Goal: Transaction & Acquisition: Subscribe to service/newsletter

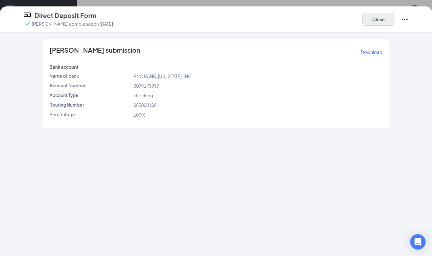
scroll to position [13, 0]
click at [388, 23] on button "Close" at bounding box center [378, 19] width 32 height 13
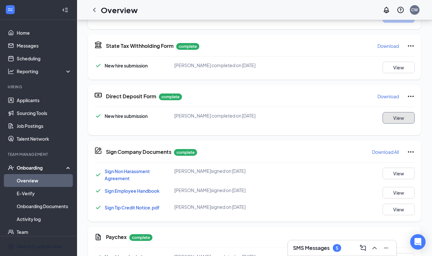
click at [386, 118] on button "View" at bounding box center [398, 118] width 32 height 12
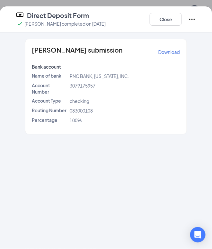
click at [86, 110] on span "083000108" at bounding box center [81, 111] width 23 height 6
copy span "083000108"
click at [79, 85] on span "3079175957" at bounding box center [83, 86] width 26 height 6
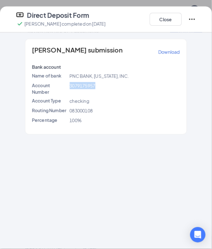
copy span "3079175957"
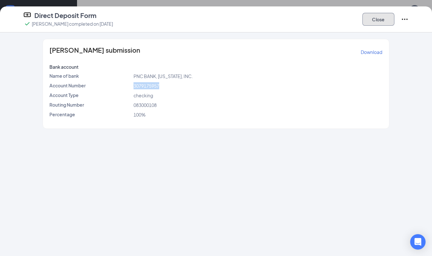
drag, startPoint x: 379, startPoint y: 22, endPoint x: 282, endPoint y: 143, distance: 154.7
click at [378, 22] on button "Close" at bounding box center [378, 19] width 32 height 13
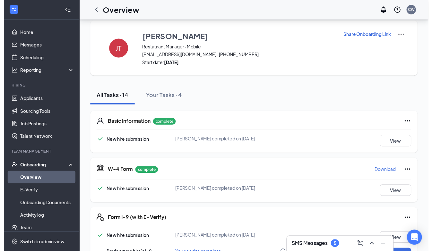
scroll to position [0, 0]
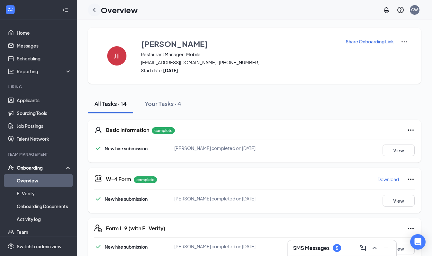
click at [96, 11] on icon "ChevronLeft" at bounding box center [94, 10] width 8 height 8
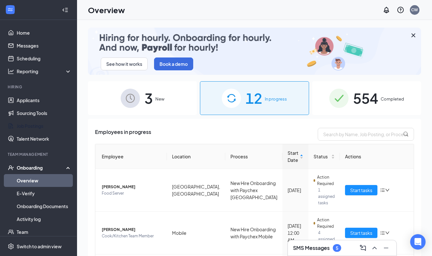
drag, startPoint x: 30, startPoint y: 124, endPoint x: 83, endPoint y: 127, distance: 53.0
click at [30, 124] on link "Job Postings" at bounding box center [44, 125] width 55 height 13
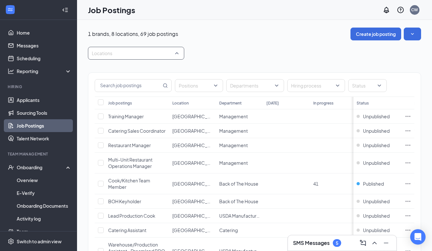
click at [164, 59] on div "Locations" at bounding box center [136, 53] width 96 height 13
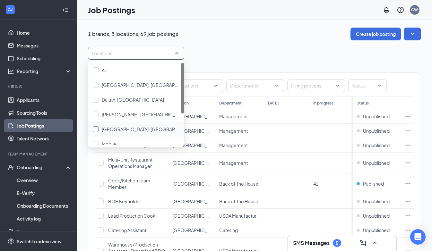
click at [120, 129] on span "Huntsville, AL" at bounding box center [150, 129] width 96 height 6
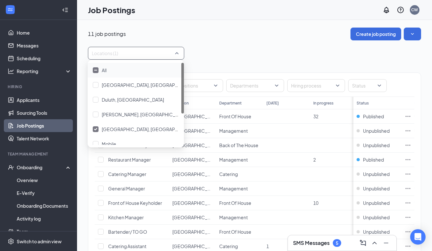
click at [258, 46] on div "11 job postings Create job posting Locations (1) Positions Departments Hiring p…" at bounding box center [254, 165] width 333 height 275
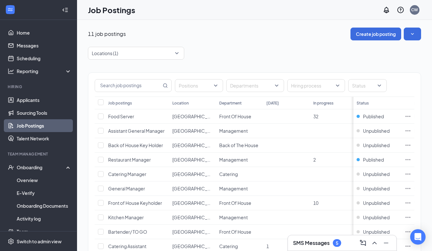
scroll to position [29, 0]
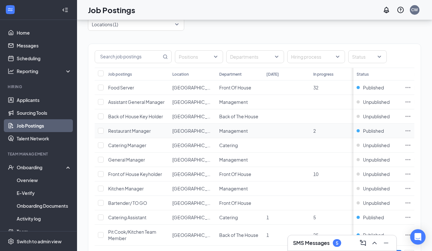
click at [411, 128] on icon "Ellipses" at bounding box center [407, 131] width 6 height 6
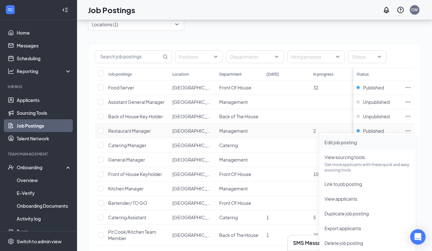
click at [340, 139] on span "Edit job posting" at bounding box center [340, 142] width 32 height 6
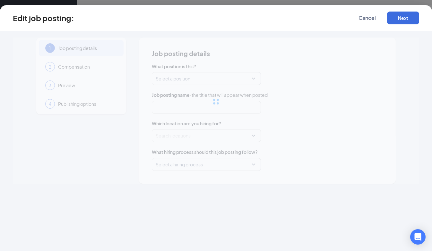
type input "Restaurant Manager"
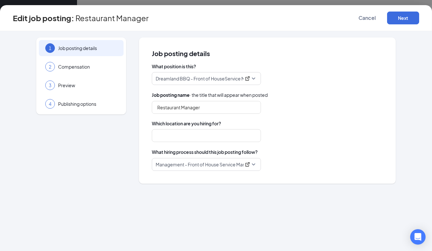
type input "Huntsville, AL"
click at [250, 78] on div at bounding box center [247, 78] width 8 height 6
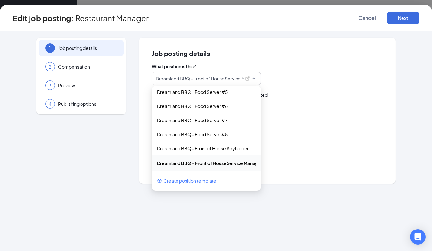
click at [352, 51] on span "Job posting details" at bounding box center [267, 53] width 231 height 6
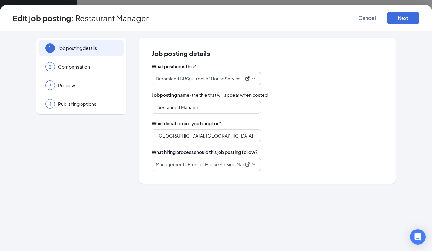
click at [226, 79] on p "Dreamland BBQ - Front of HouseService Manager #1" at bounding box center [197, 78] width 85 height 6
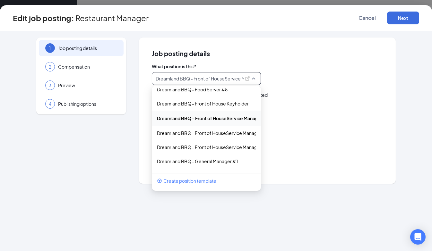
scroll to position [349, 0]
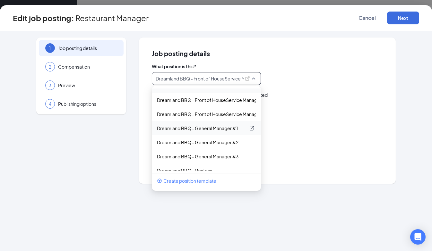
click at [223, 128] on p "Dreamland BBQ - General Manager #1" at bounding box center [201, 128] width 88 height 6
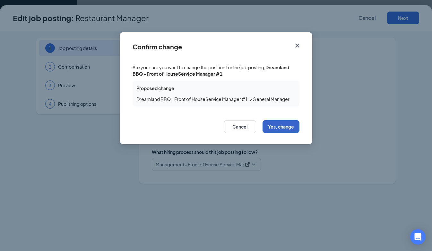
click at [282, 126] on button "Yes, change" at bounding box center [280, 126] width 37 height 13
type input "General Manager"
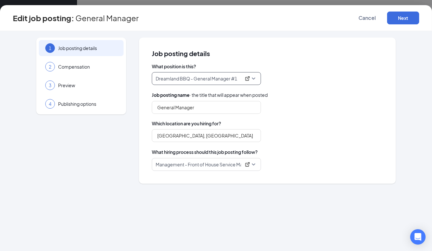
click at [218, 165] on p "Management - Front of House Service Manager" at bounding box center [197, 164] width 85 height 6
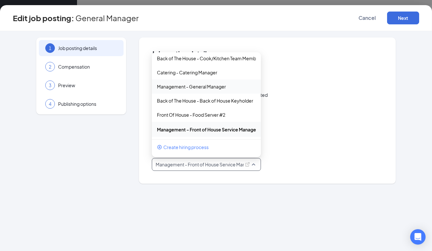
click at [209, 91] on div "Management - General Manager" at bounding box center [206, 87] width 109 height 14
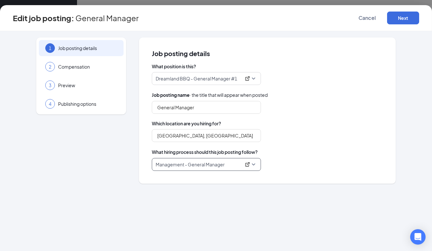
scroll to position [61, 0]
click at [204, 166] on p "Management - General Manager" at bounding box center [197, 164] width 85 height 6
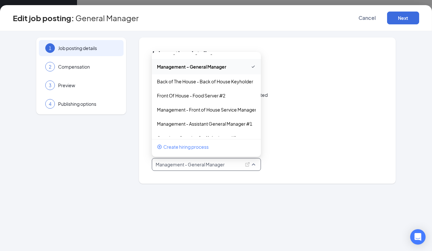
scroll to position [0, 0]
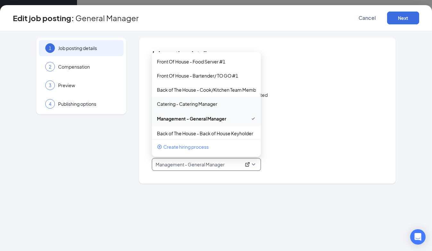
click at [342, 113] on div "General Manager" at bounding box center [267, 107] width 231 height 13
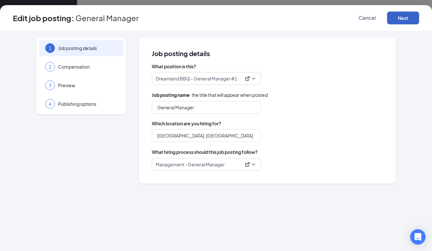
click at [403, 18] on button "Next" at bounding box center [403, 18] width 32 height 13
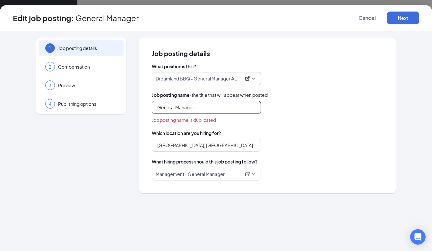
click at [229, 105] on input "General Manager" at bounding box center [206, 107] width 109 height 13
click at [368, 15] on span "Cancel" at bounding box center [366, 18] width 17 height 6
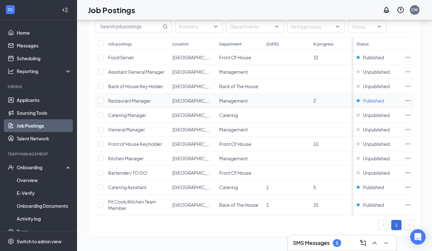
click at [374, 97] on span "Published" at bounding box center [373, 100] width 21 height 6
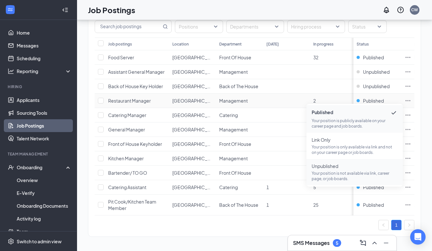
click at [319, 172] on p "Your position is not available via link, career page, or job boards." at bounding box center [354, 176] width 86 height 11
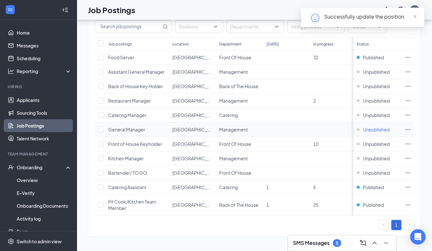
click at [373, 126] on span "Unpublished" at bounding box center [376, 129] width 27 height 6
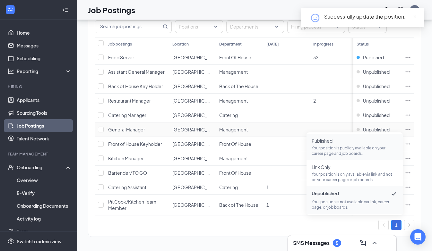
click at [339, 142] on span "Published Your position is publicly available on your career page and job board…" at bounding box center [354, 147] width 86 height 19
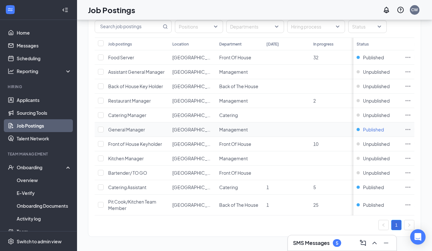
click at [371, 126] on span "Published" at bounding box center [373, 129] width 21 height 6
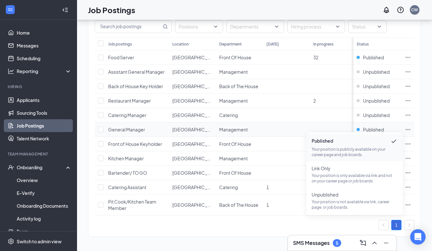
click at [411, 126] on icon "Ellipses" at bounding box center [407, 129] width 6 height 6
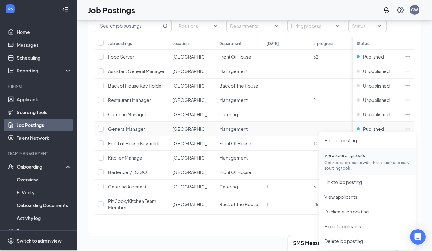
click at [341, 156] on span "View sourcing tools Get more applicants with these quick and easy sourcing tool…" at bounding box center [367, 161] width 86 height 19
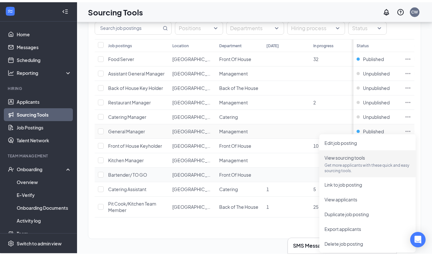
scroll to position [55, 0]
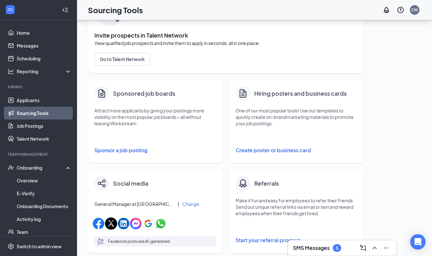
click at [137, 151] on button "Sponsor a job posting" at bounding box center [155, 150] width 122 height 13
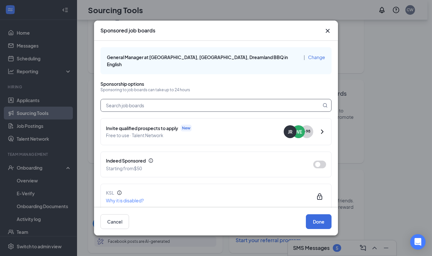
click at [175, 99] on input "text" at bounding box center [211, 105] width 220 height 12
click at [317, 160] on button "button" at bounding box center [319, 164] width 13 height 8
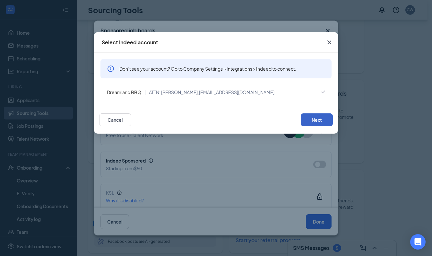
click at [317, 118] on button "Next" at bounding box center [316, 119] width 32 height 13
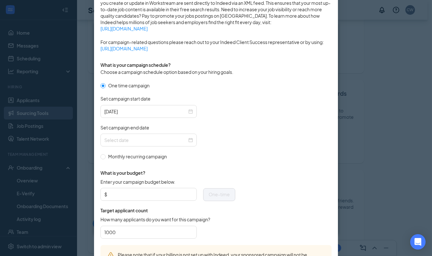
scroll to position [146, 0]
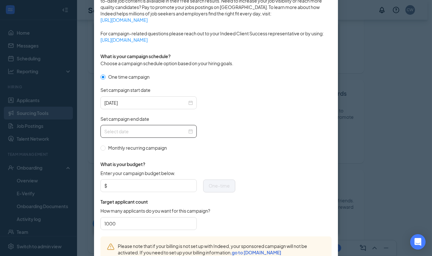
click at [189, 130] on div at bounding box center [148, 131] width 88 height 7
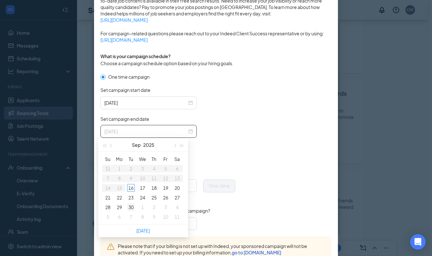
type input "2025-09-30"
click at [130, 207] on div "30" at bounding box center [131, 207] width 8 height 8
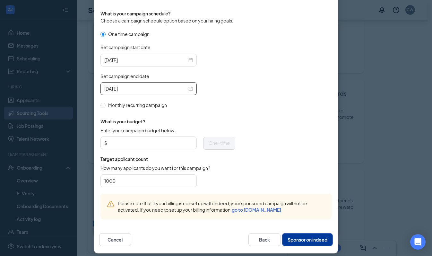
scroll to position [192, 0]
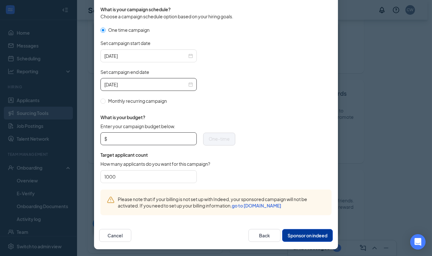
click at [132, 137] on input "Enter your campaign budget below." at bounding box center [150, 139] width 84 height 10
type input "250"
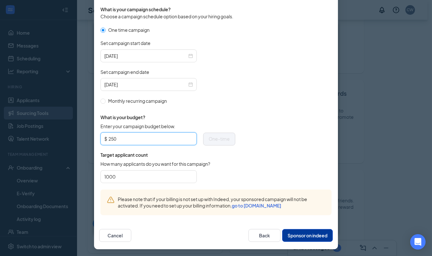
click at [265, 131] on form "One time campaign Set campaign start date 2025-09-16 Set campaign end date 2025…" at bounding box center [215, 107] width 231 height 163
click at [307, 233] on button "Sponsor on indeed" at bounding box center [307, 235] width 51 height 13
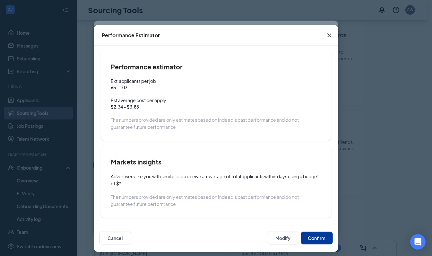
scroll to position [10, 0]
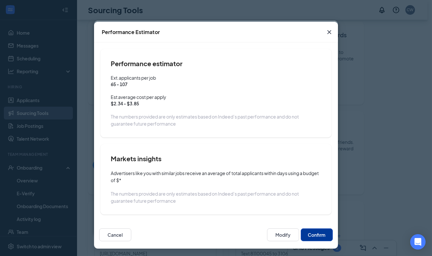
click at [314, 231] on button "Confirm" at bounding box center [316, 234] width 32 height 13
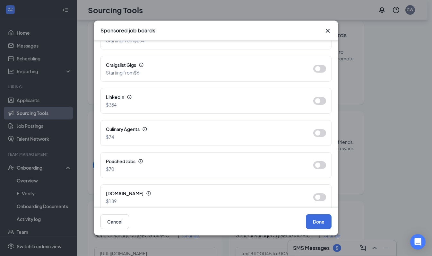
scroll to position [379, 0]
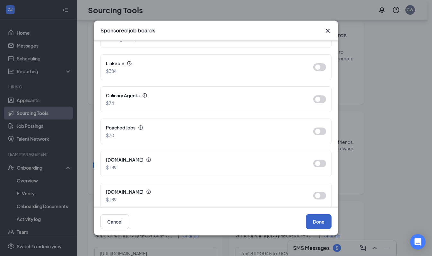
click at [319, 218] on button "Done" at bounding box center [319, 221] width 26 height 15
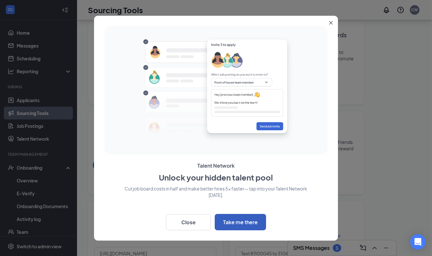
click at [241, 224] on button "Take me there" at bounding box center [239, 222] width 51 height 16
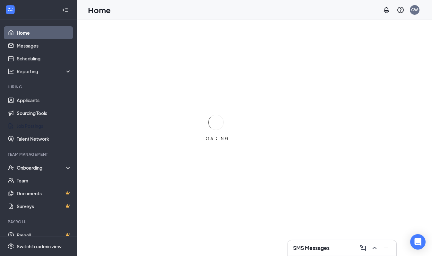
drag, startPoint x: 29, startPoint y: 126, endPoint x: 74, endPoint y: 137, distance: 46.1
click at [29, 126] on link "Job Postings" at bounding box center [44, 125] width 55 height 13
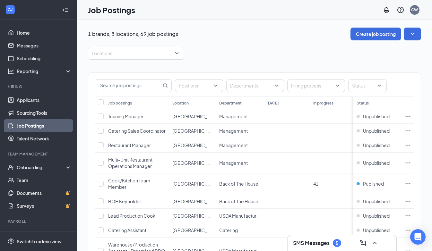
click at [372, 243] on icon "ChevronUp" at bounding box center [374, 243] width 8 height 8
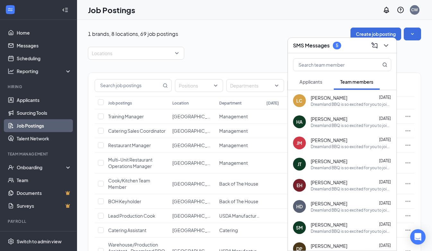
click at [312, 82] on span "Applicants" at bounding box center [310, 82] width 23 height 6
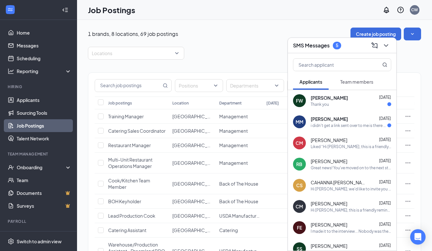
click at [326, 127] on div "i didn't get a link sent over to me is there a way to get a new one sent" at bounding box center [348, 125] width 77 height 5
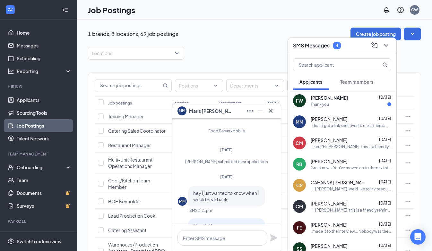
scroll to position [-197, 0]
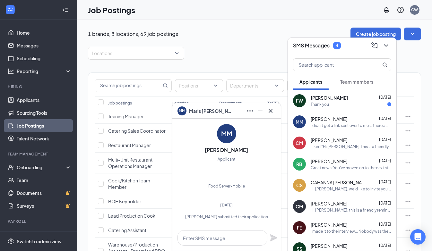
click at [315, 118] on span "Maris Moore" at bounding box center [328, 119] width 37 height 6
click at [333, 100] on div "Felix Wills Sep 15" at bounding box center [350, 98] width 80 height 6
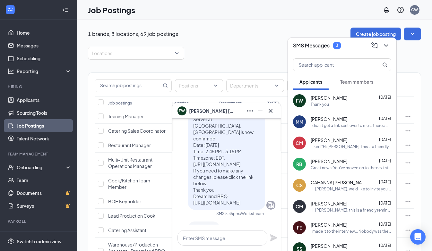
scroll to position [0, 0]
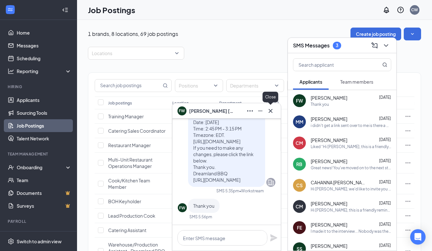
click at [273, 111] on icon "Cross" at bounding box center [270, 111] width 8 height 8
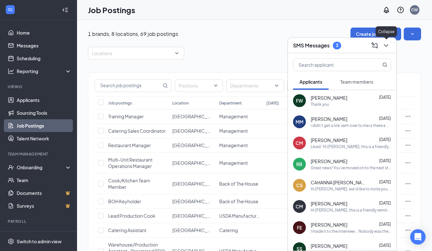
click at [386, 45] on icon "ChevronDown" at bounding box center [386, 46] width 8 height 8
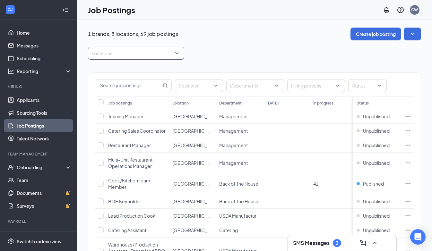
click at [171, 51] on div at bounding box center [132, 53] width 87 height 10
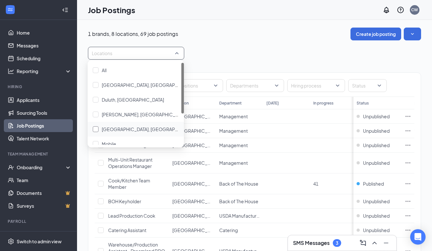
click at [116, 127] on span "Huntsville, AL" at bounding box center [150, 129] width 96 height 6
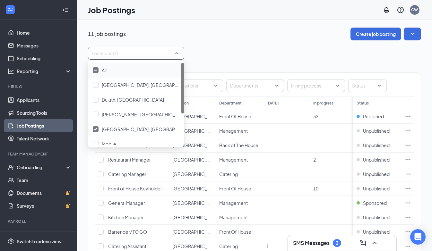
click at [275, 44] on div "11 job postings Create job posting Locations (1) Positions Departments Hiring p…" at bounding box center [254, 165] width 333 height 275
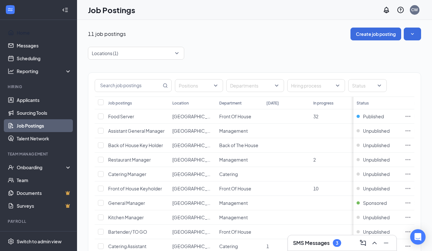
drag, startPoint x: 25, startPoint y: 29, endPoint x: 79, endPoint y: 19, distance: 54.8
click at [25, 29] on link "Home" at bounding box center [44, 32] width 55 height 13
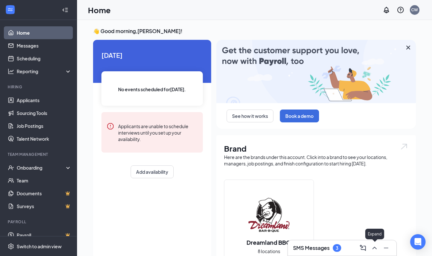
click at [375, 248] on icon "ChevronUp" at bounding box center [374, 248] width 8 height 8
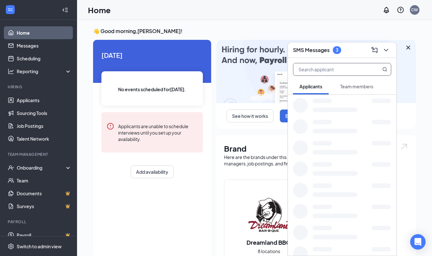
click at [354, 70] on input "text" at bounding box center [331, 69] width 76 height 12
type input "emily"
